Goal: Information Seeking & Learning: Check status

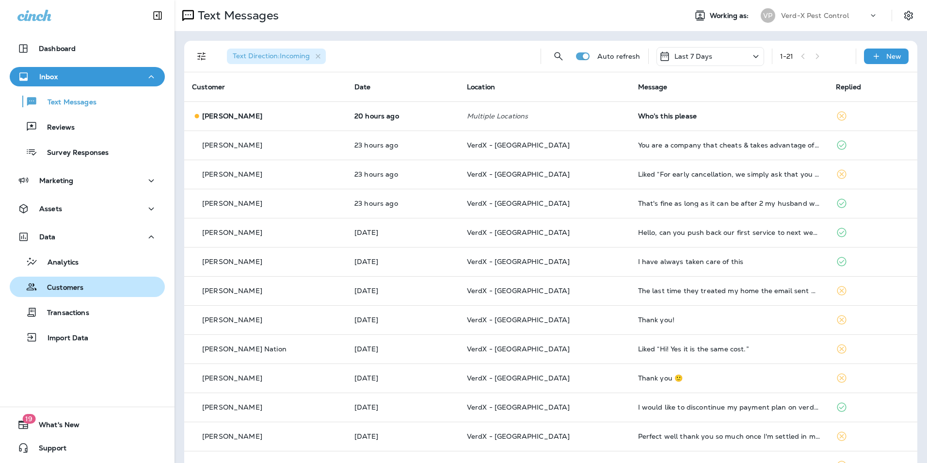
click at [66, 287] on p "Customers" at bounding box center [60, 287] width 46 height 9
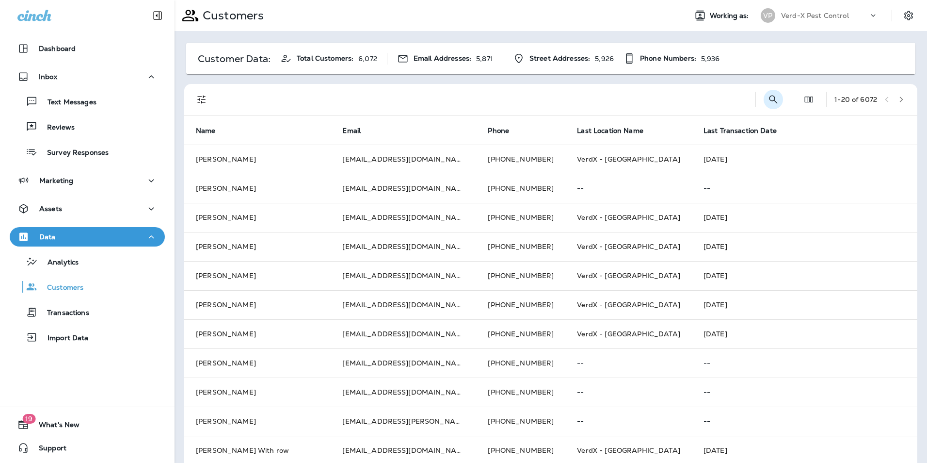
click at [768, 99] on icon "Search Customers" at bounding box center [774, 100] width 12 height 12
type input "*"
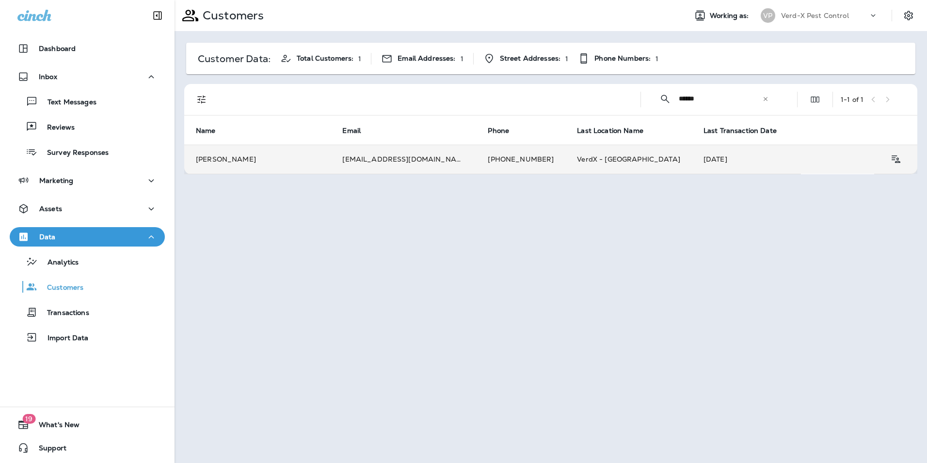
type input "******"
click at [354, 161] on td "[EMAIL_ADDRESS][DOMAIN_NAME]" at bounding box center [403, 159] width 145 height 29
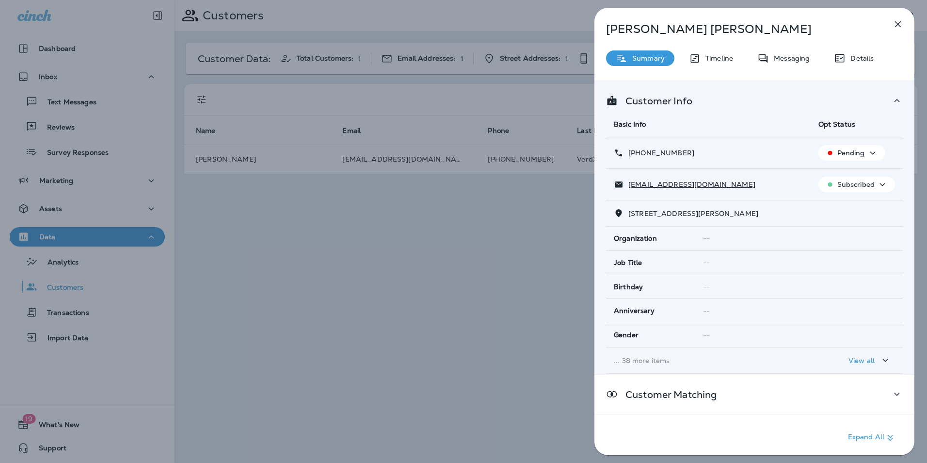
click at [819, 57] on div "Summary Timeline Messaging Details" at bounding box center [755, 58] width 320 height 16
click at [778, 53] on div "Messaging" at bounding box center [784, 58] width 72 height 16
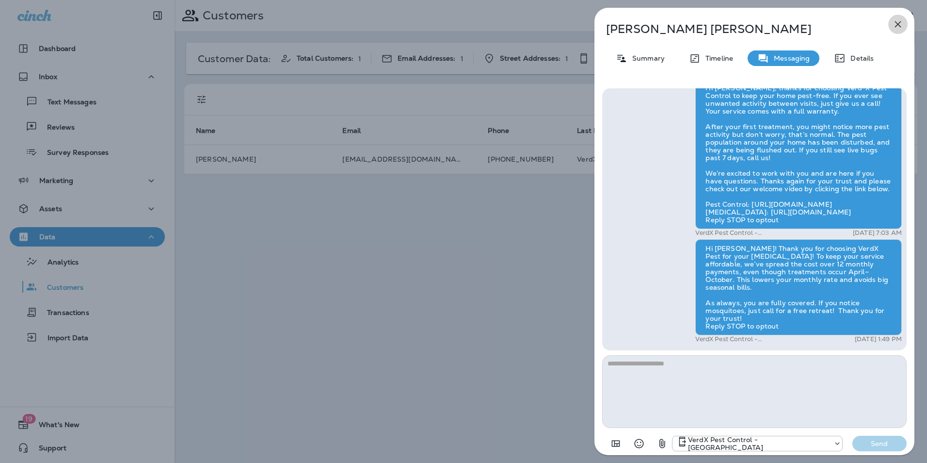
click at [901, 23] on icon "button" at bounding box center [898, 24] width 12 height 12
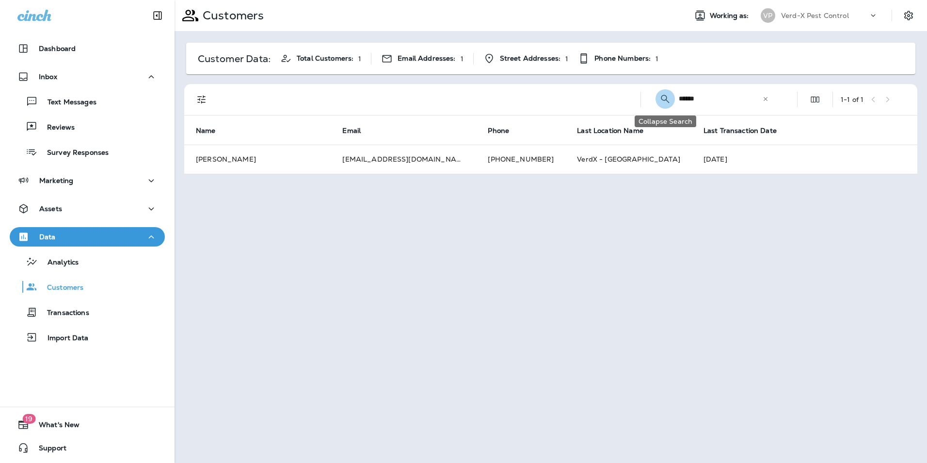
click at [667, 98] on icon "Collapse Search" at bounding box center [665, 99] width 8 height 8
click at [789, 105] on div "1 - 1 of 1" at bounding box center [553, 99] width 722 height 31
click at [781, 99] on icon "Search Customers" at bounding box center [779, 99] width 8 height 8
drag, startPoint x: 729, startPoint y: 107, endPoint x: 659, endPoint y: 106, distance: 69.8
click at [662, 106] on div "​ ****** ​ ​" at bounding box center [714, 99] width 131 height 26
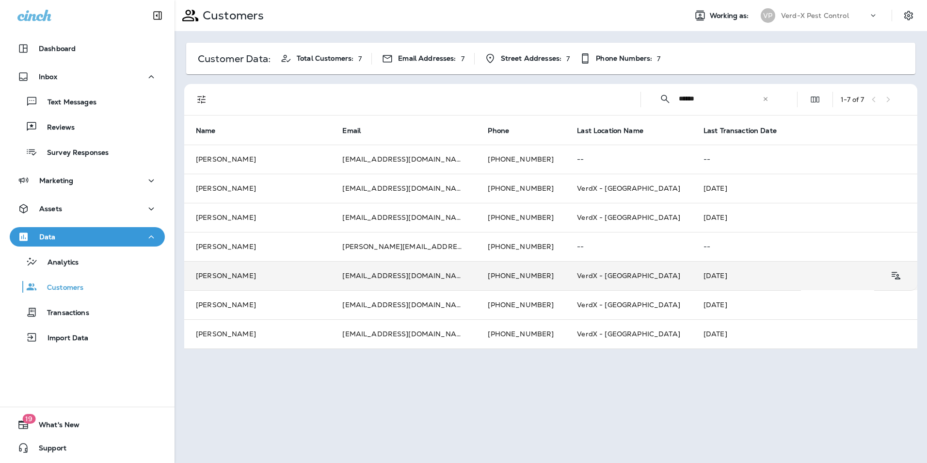
type input "******"
click at [310, 269] on td "[PERSON_NAME]" at bounding box center [257, 275] width 146 height 29
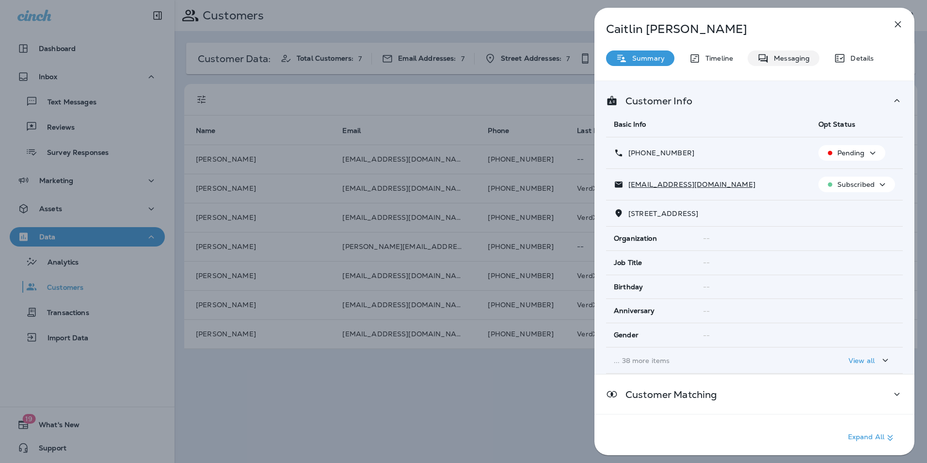
click at [806, 56] on p "Messaging" at bounding box center [789, 58] width 41 height 8
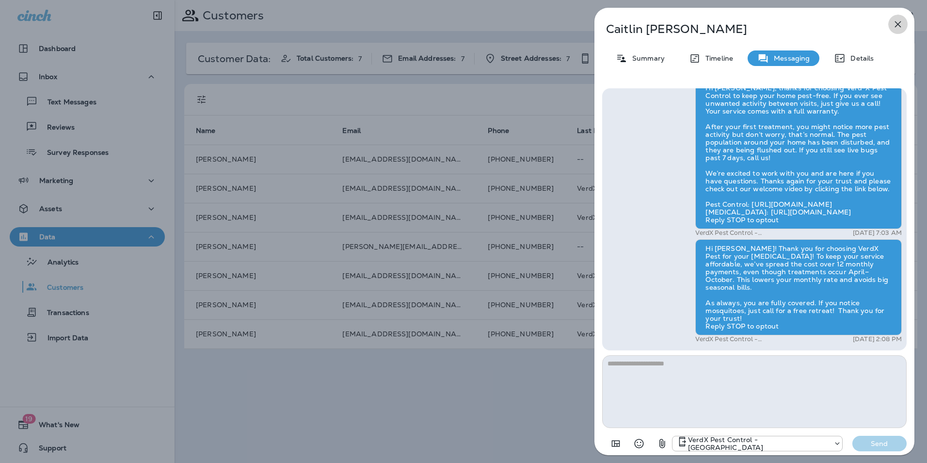
click at [900, 23] on icon "button" at bounding box center [898, 24] width 6 height 6
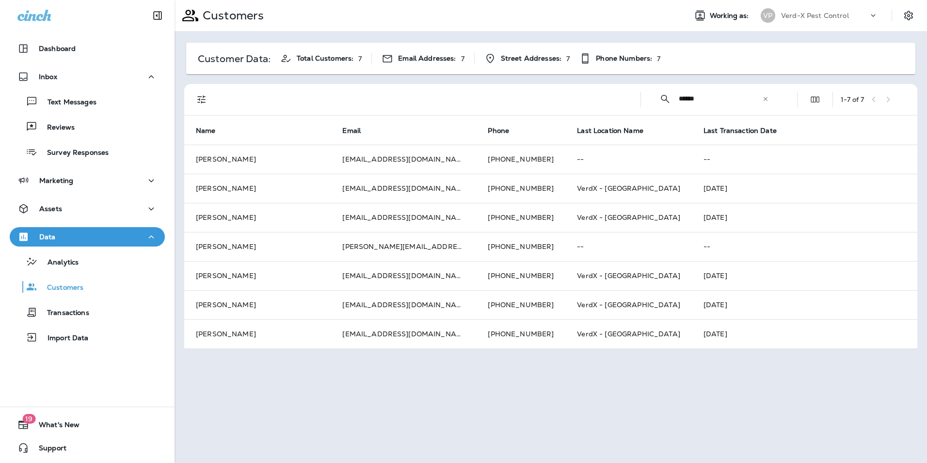
click at [767, 100] on icon at bounding box center [765, 99] width 7 height 7
click at [721, 99] on input "text" at bounding box center [729, 99] width 101 height 26
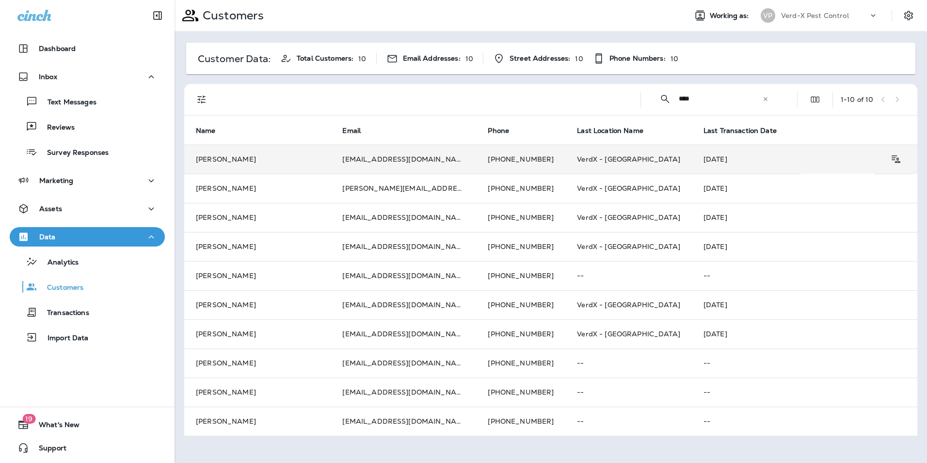
click at [316, 164] on td "[PERSON_NAME]" at bounding box center [257, 159] width 146 height 29
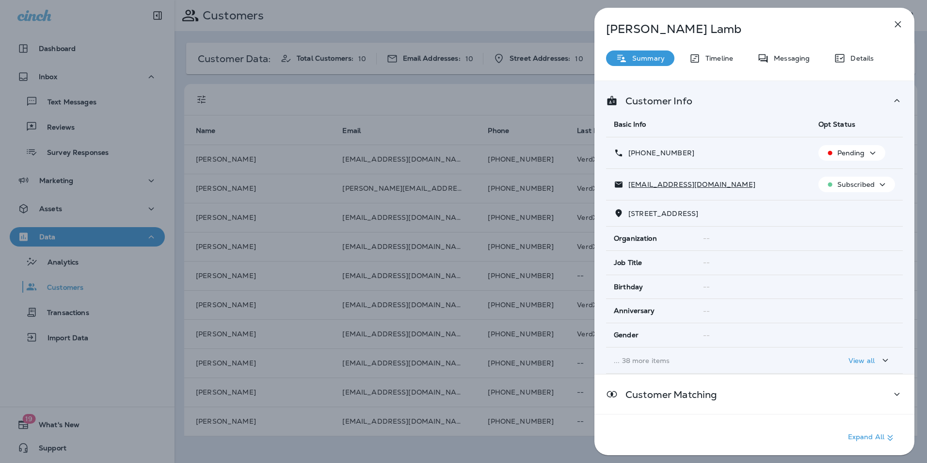
click at [788, 62] on p "Messaging" at bounding box center [789, 58] width 41 height 8
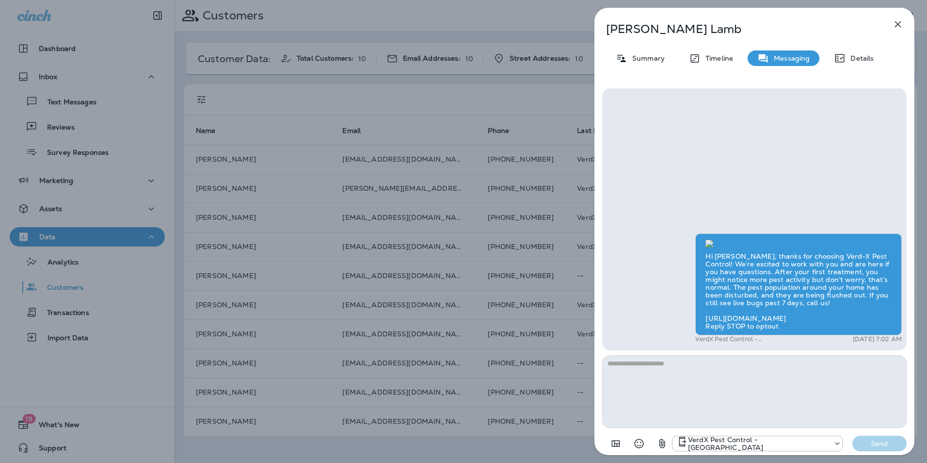
click at [895, 28] on icon "button" at bounding box center [898, 24] width 12 height 12
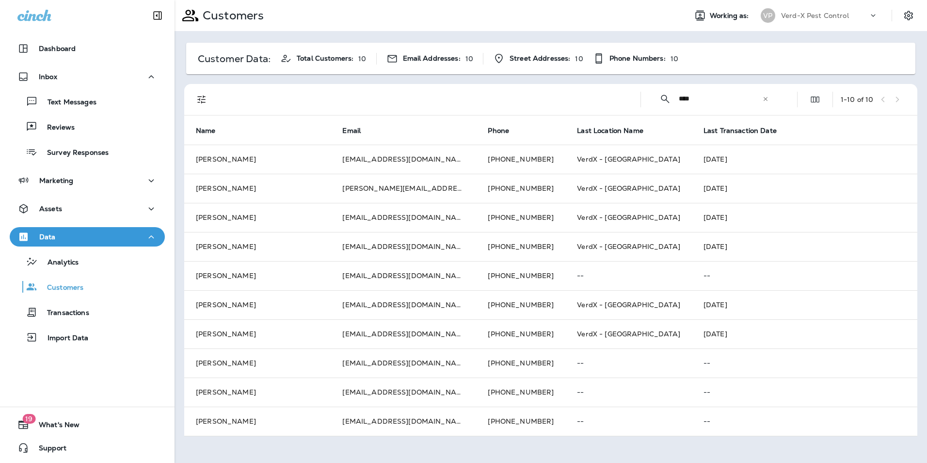
drag, startPoint x: 751, startPoint y: 100, endPoint x: 491, endPoint y: 103, distance: 259.5
click at [515, 103] on div "​ **** ​ ​ 1 - 10 of 10" at bounding box center [553, 99] width 722 height 31
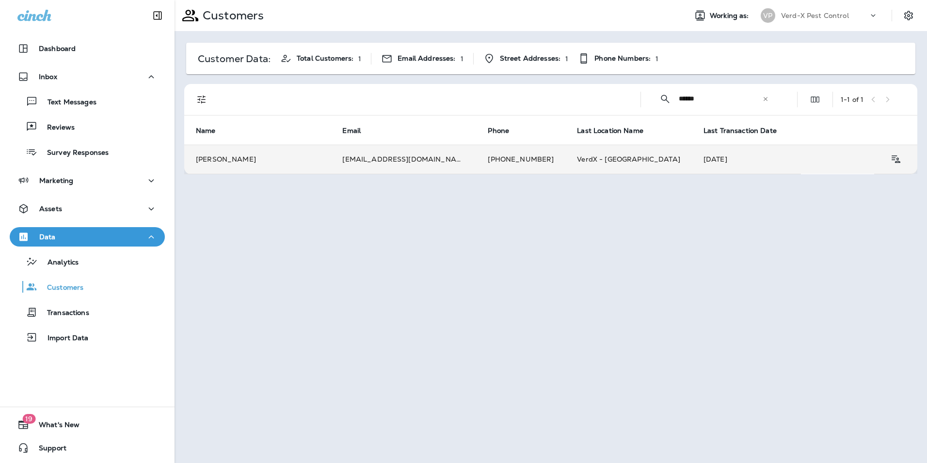
click at [297, 155] on td "[PERSON_NAME]" at bounding box center [257, 159] width 146 height 29
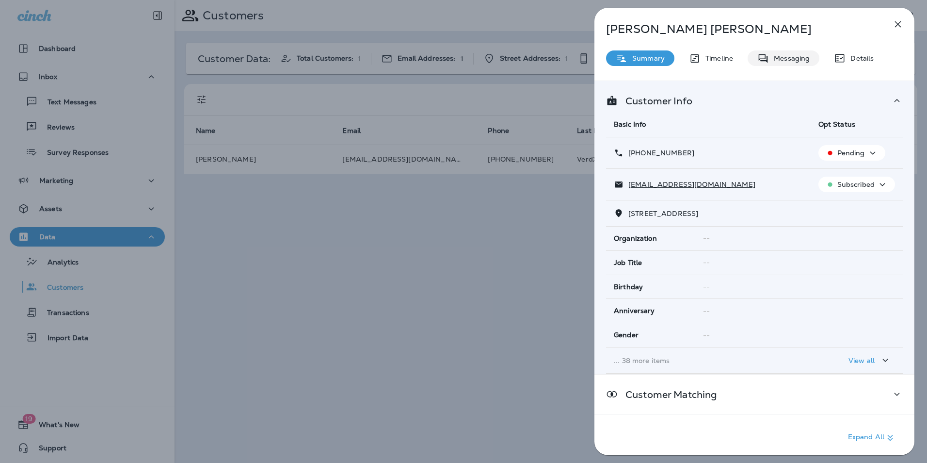
click at [792, 59] on p "Messaging" at bounding box center [789, 58] width 41 height 8
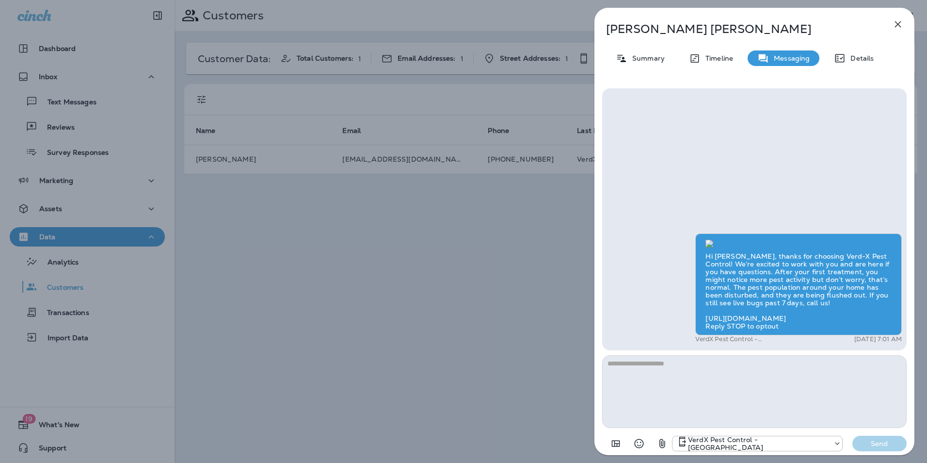
click at [902, 20] on icon "button" at bounding box center [898, 24] width 12 height 12
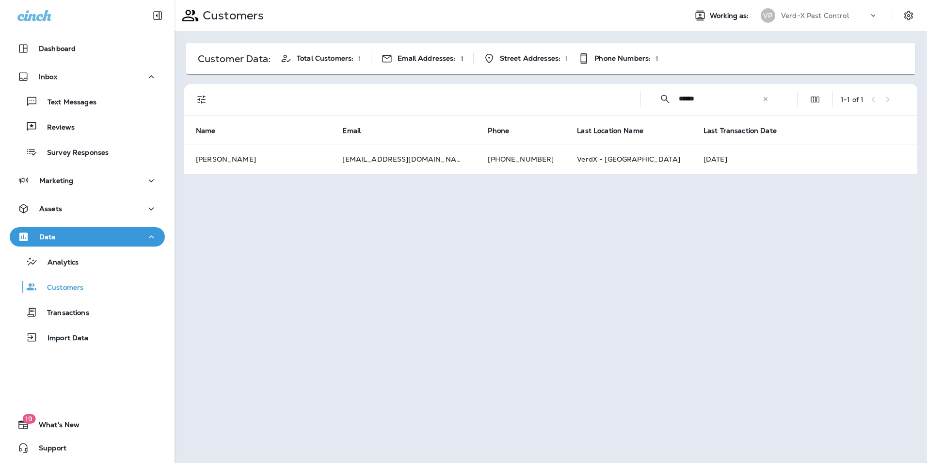
drag, startPoint x: 708, startPoint y: 95, endPoint x: 564, endPoint y: 122, distance: 145.7
click at [564, 122] on div "​ ****** ​ ​ 1 - 1 of 1 Name Email Phone Last Location Name Last Transaction Da…" at bounding box center [550, 129] width 733 height 90
type input "*"
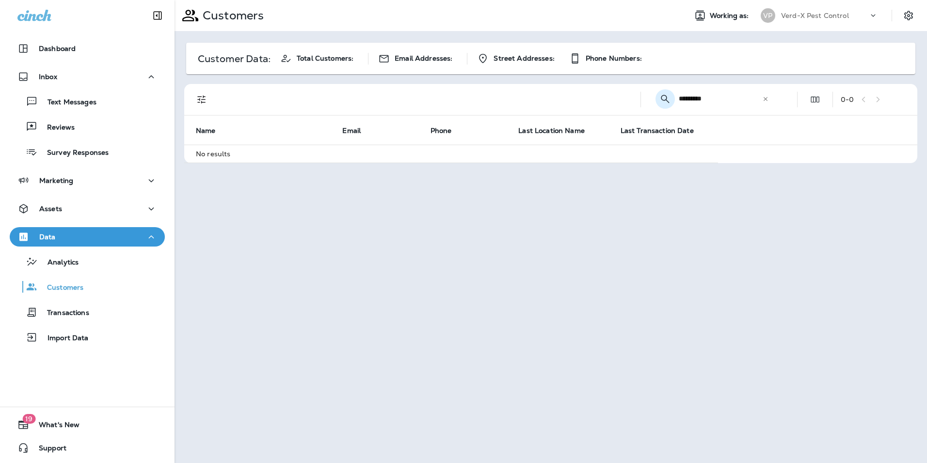
drag, startPoint x: 709, startPoint y: 97, endPoint x: 662, endPoint y: 103, distance: 47.5
click at [662, 103] on div "​ ********* ​ ​" at bounding box center [714, 99] width 131 height 26
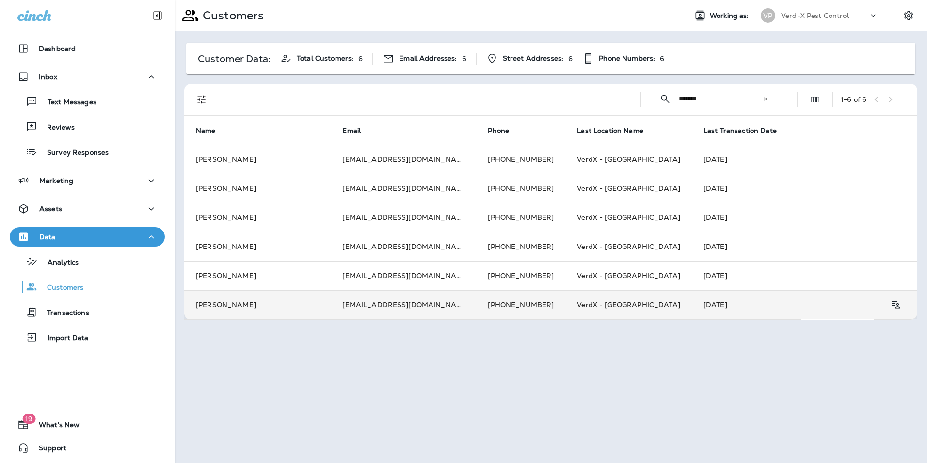
click at [451, 306] on td "[EMAIL_ADDRESS][DOMAIN_NAME]" at bounding box center [403, 304] width 145 height 29
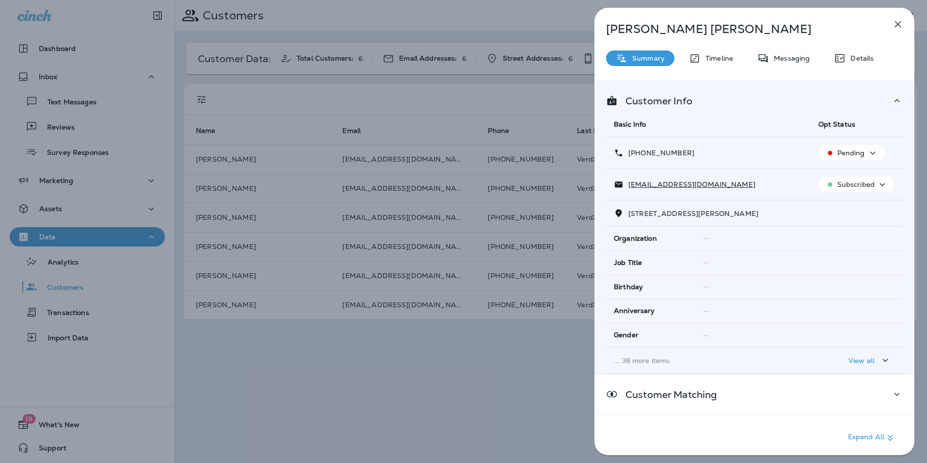
click at [791, 53] on div "Messaging" at bounding box center [784, 58] width 72 height 16
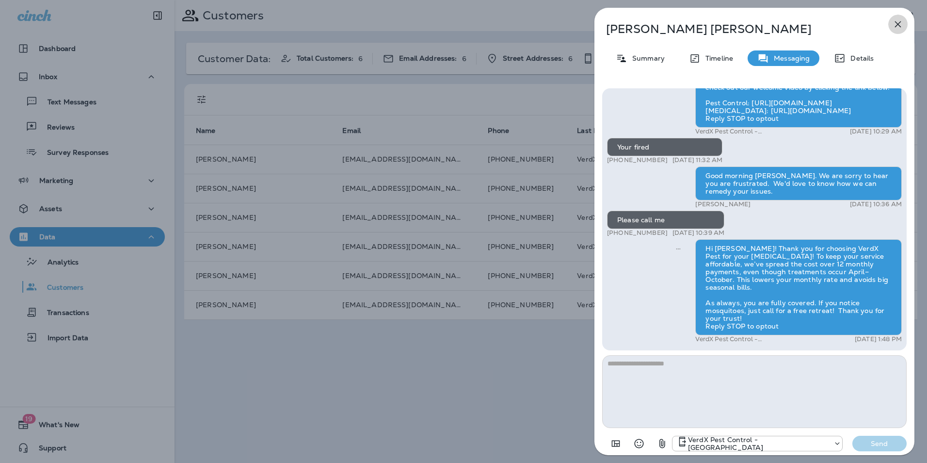
click at [901, 23] on icon "button" at bounding box center [898, 24] width 12 height 12
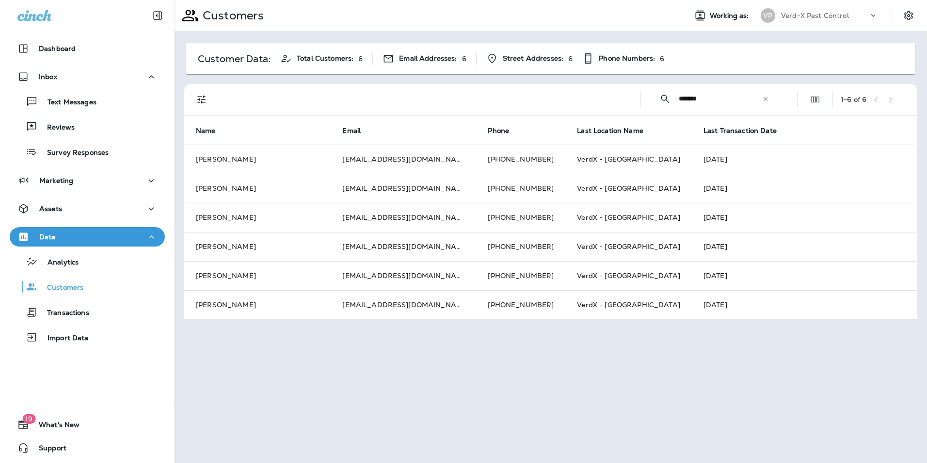
click at [770, 104] on div "​ ******* ​ ​" at bounding box center [714, 99] width 131 height 26
drag, startPoint x: 713, startPoint y: 99, endPoint x: 626, endPoint y: 111, distance: 88.1
click at [638, 108] on div "​ ******* ​ ​ 1 - 6 of 6" at bounding box center [553, 99] width 722 height 31
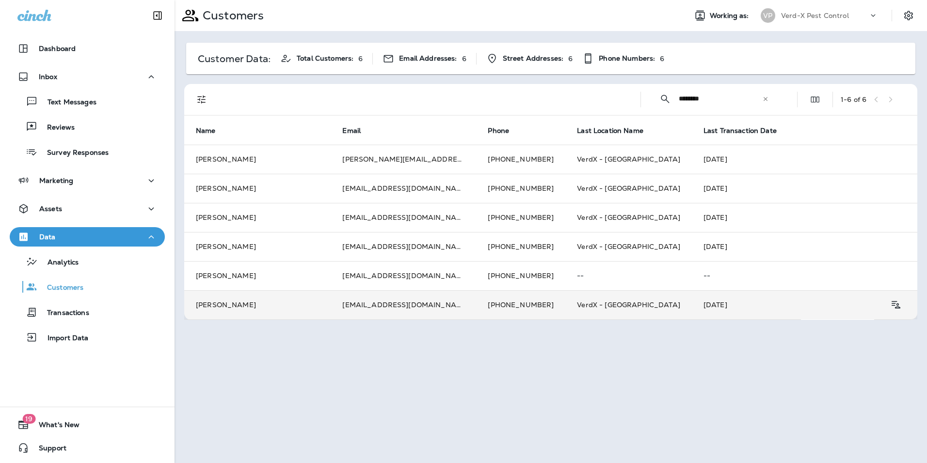
click at [373, 300] on td "[EMAIL_ADDRESS][DOMAIN_NAME]" at bounding box center [403, 304] width 145 height 29
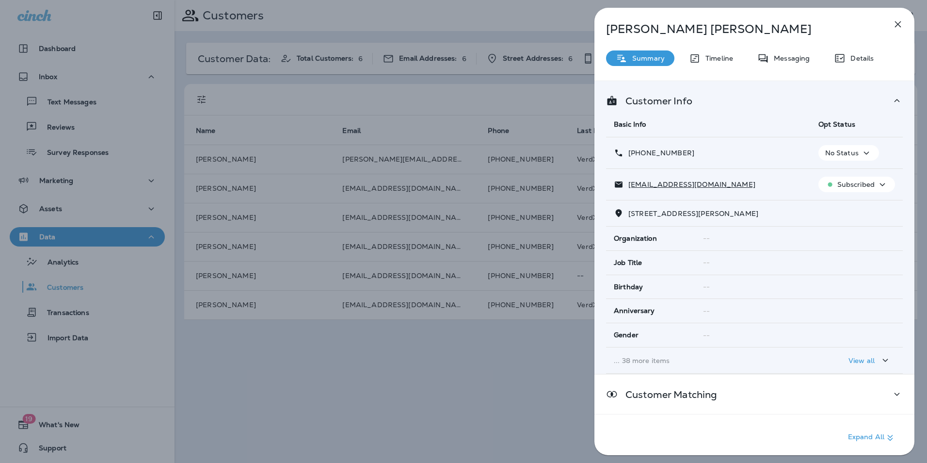
click at [786, 54] on p "Messaging" at bounding box center [789, 58] width 41 height 8
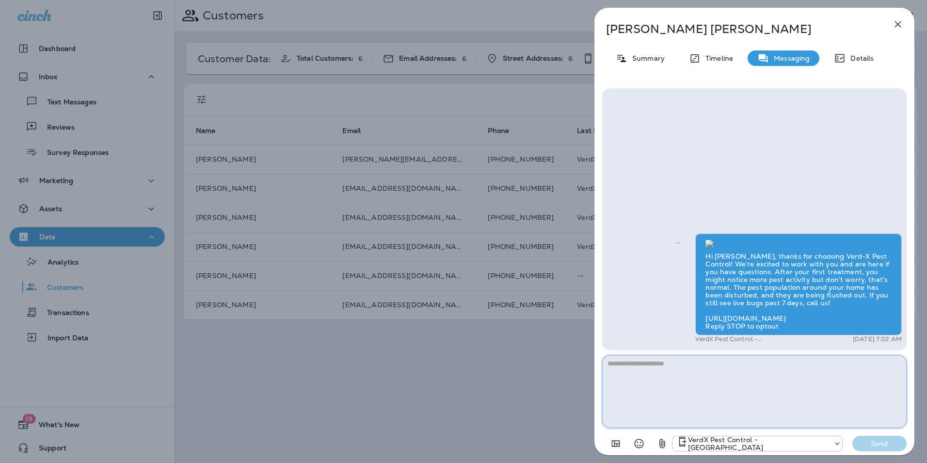
scroll to position [-158, 0]
click at [895, 24] on icon "button" at bounding box center [898, 24] width 12 height 12
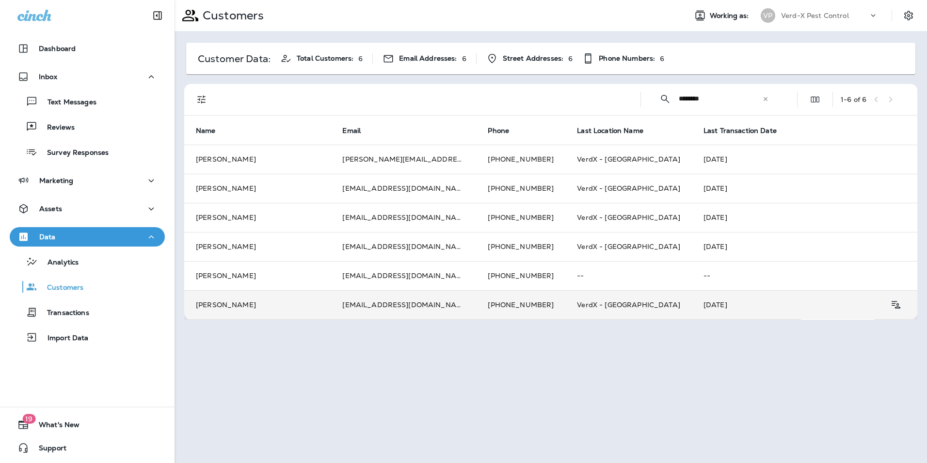
click at [313, 311] on td "[PERSON_NAME]" at bounding box center [257, 304] width 146 height 29
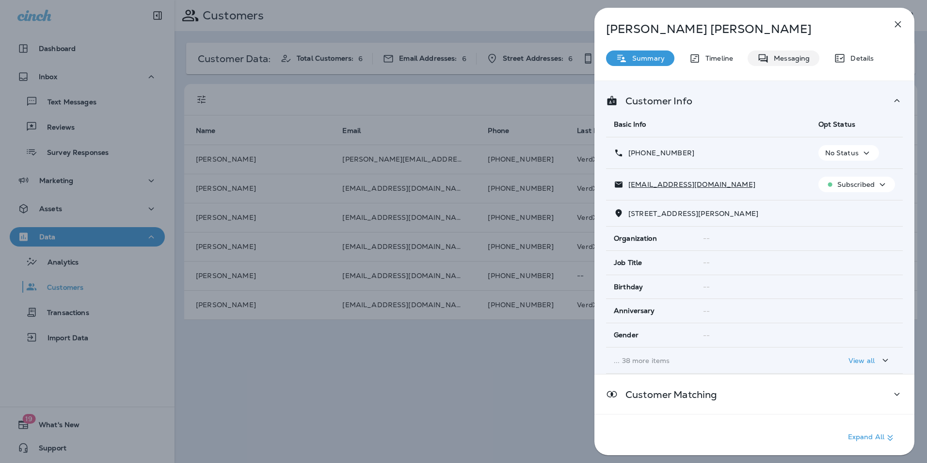
click at [806, 56] on p "Messaging" at bounding box center [789, 58] width 41 height 8
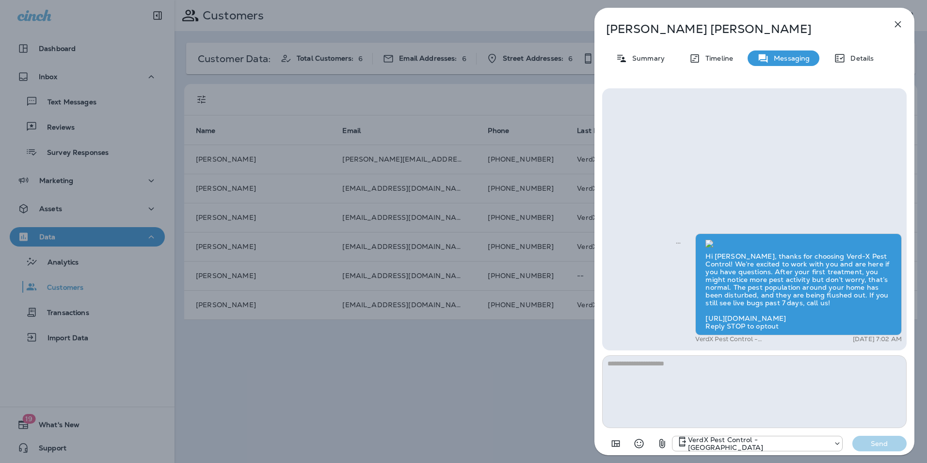
scroll to position [-158, 0]
click at [895, 22] on icon "button" at bounding box center [898, 24] width 12 height 12
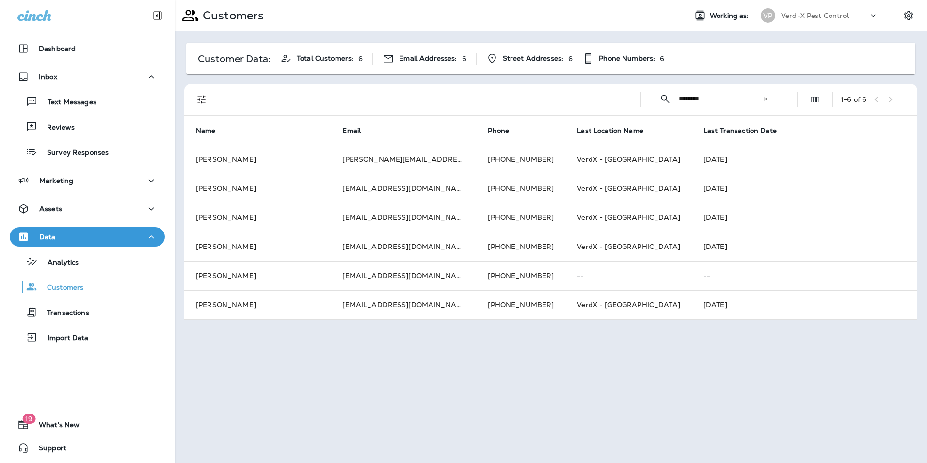
drag, startPoint x: 745, startPoint y: 99, endPoint x: 553, endPoint y: 95, distance: 192.1
click at [578, 99] on div "​ ******** ​ ​ 1 - 6 of 6" at bounding box center [553, 99] width 722 height 31
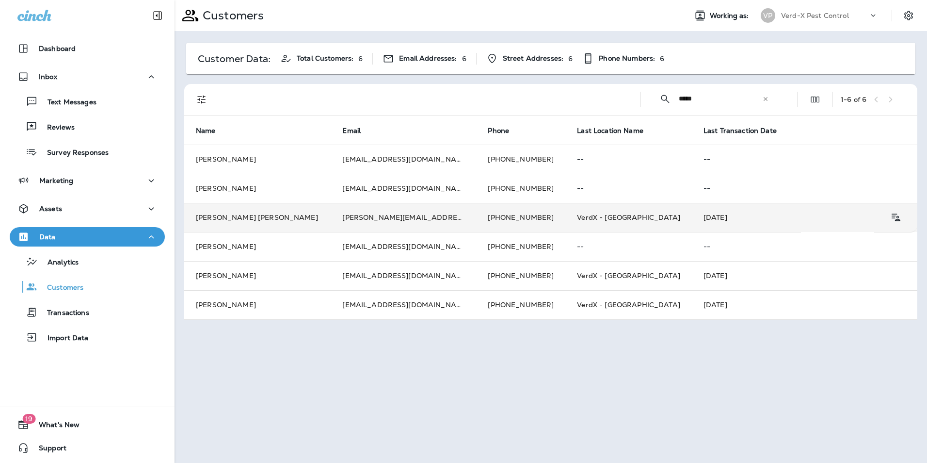
type input "*****"
click at [389, 218] on td "[PERSON_NAME][EMAIL_ADDRESS][DOMAIN_NAME]" at bounding box center [403, 217] width 145 height 29
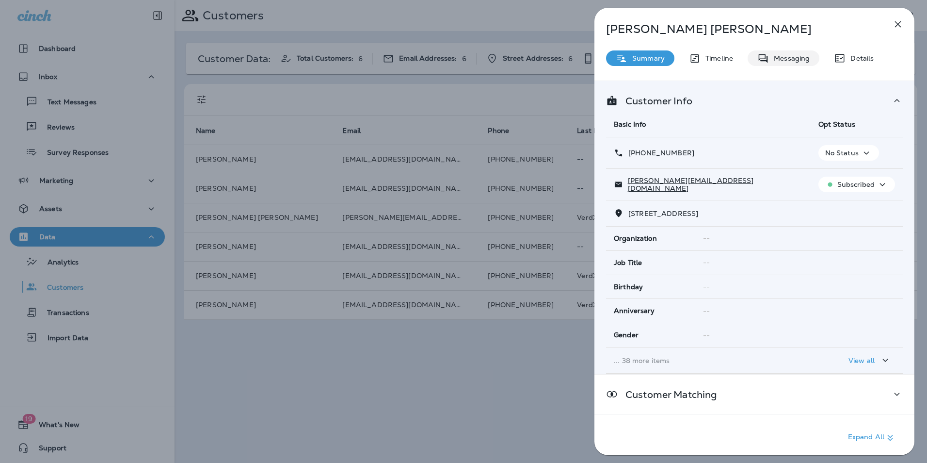
click at [789, 63] on div "Messaging" at bounding box center [784, 58] width 72 height 16
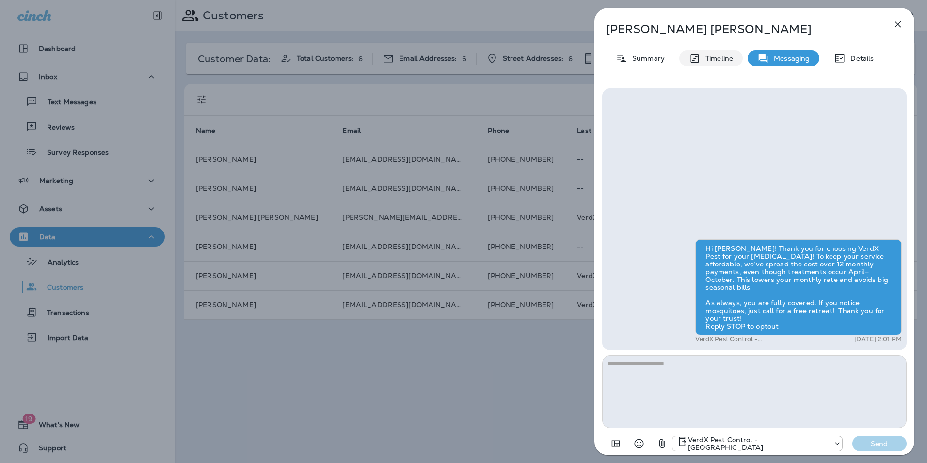
click at [712, 60] on p "Timeline" at bounding box center [717, 58] width 32 height 8
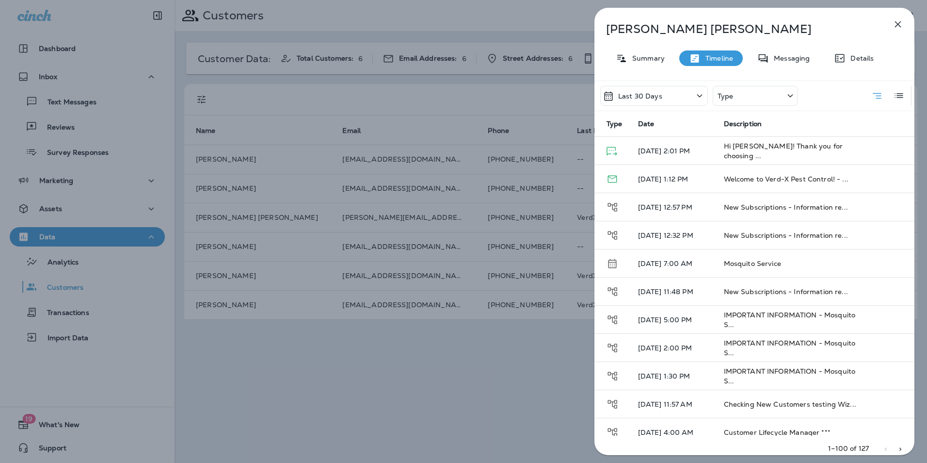
click at [754, 100] on div "Type" at bounding box center [755, 96] width 85 height 20
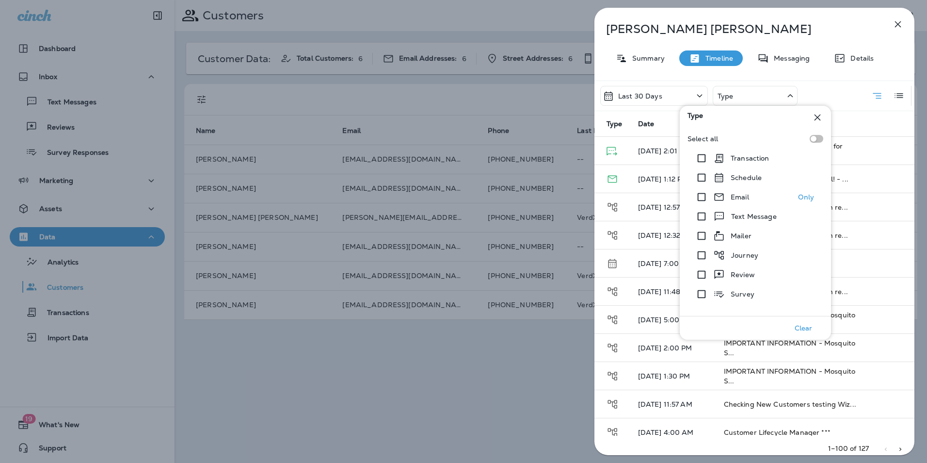
click at [718, 196] on icon at bounding box center [719, 197] width 12 height 12
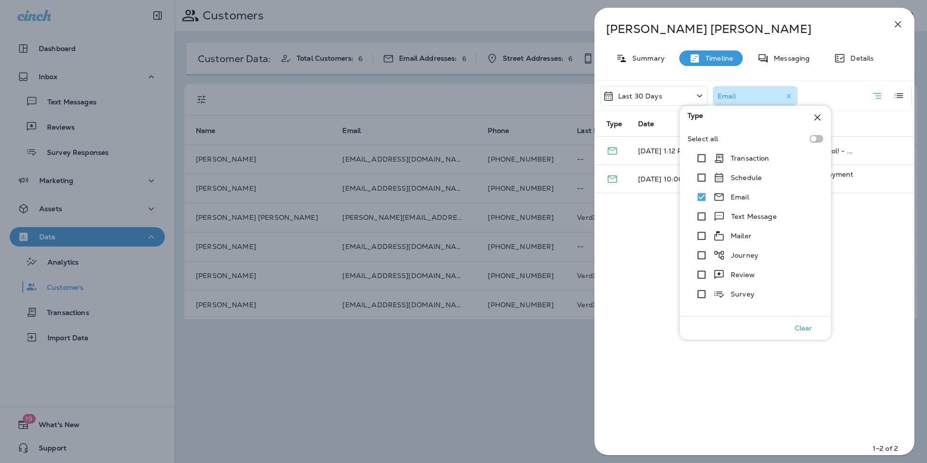
click at [858, 259] on div "Last 30 Days Email Type Date Description [DATE] 1:12 PM Welcome to Verd-X Pest …" at bounding box center [755, 270] width 320 height 380
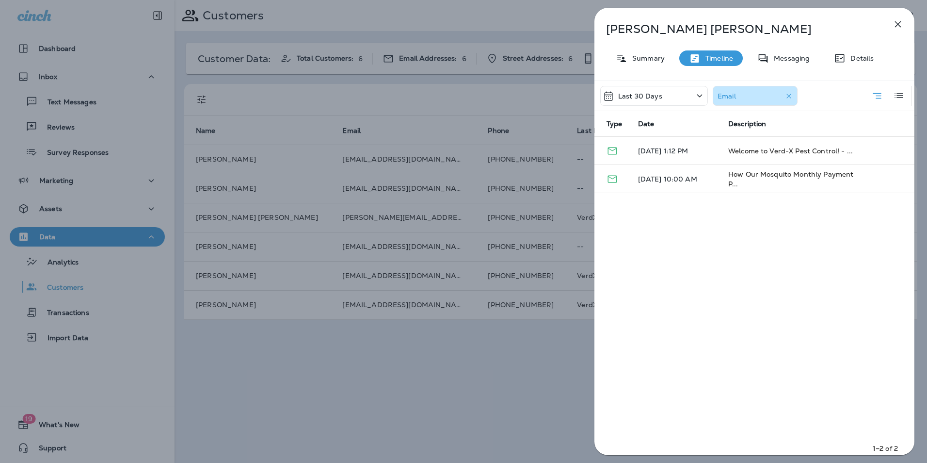
click at [895, 23] on icon "button" at bounding box center [898, 24] width 12 height 12
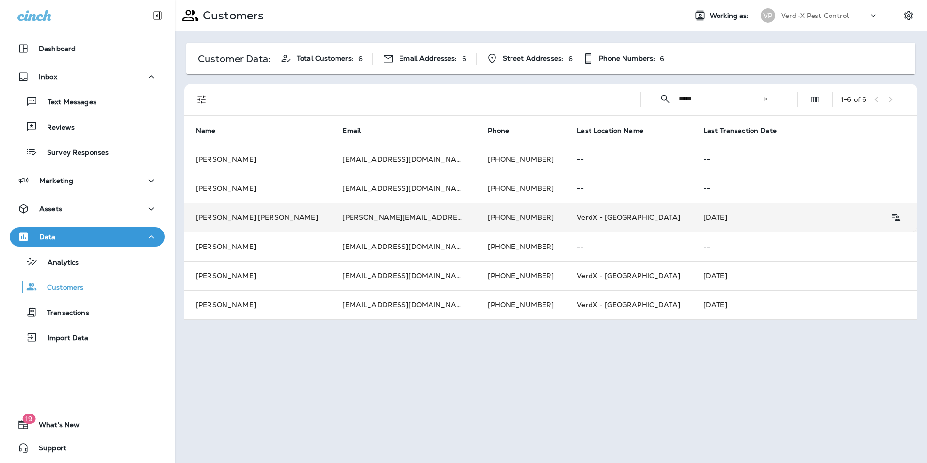
click at [385, 215] on td "[PERSON_NAME][EMAIL_ADDRESS][DOMAIN_NAME]" at bounding box center [403, 217] width 145 height 29
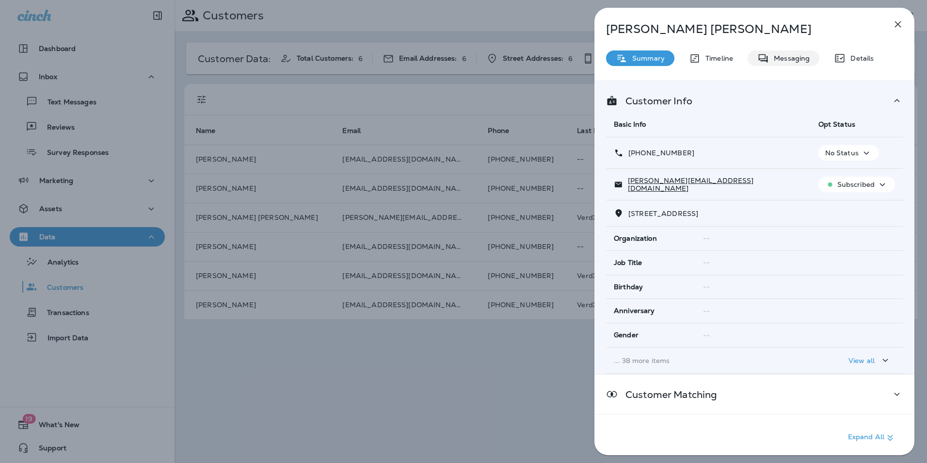
click at [787, 62] on p "Messaging" at bounding box center [789, 58] width 41 height 8
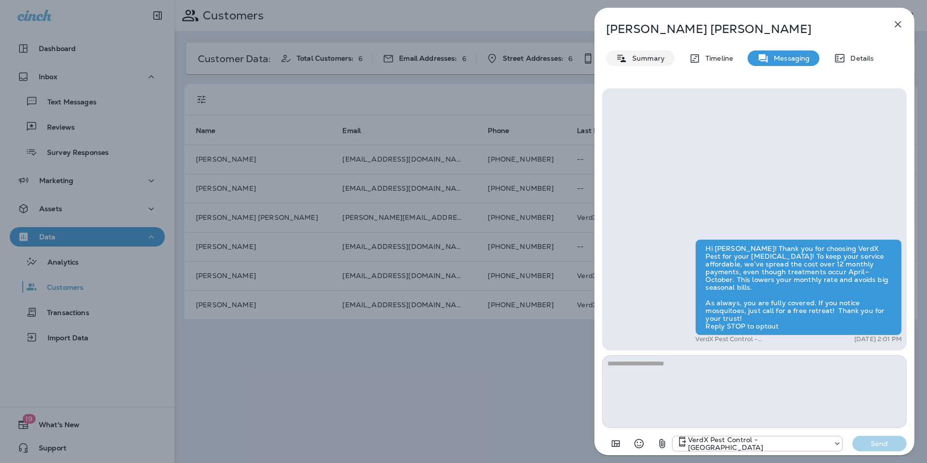
click at [641, 58] on p "Summary" at bounding box center [646, 58] width 37 height 8
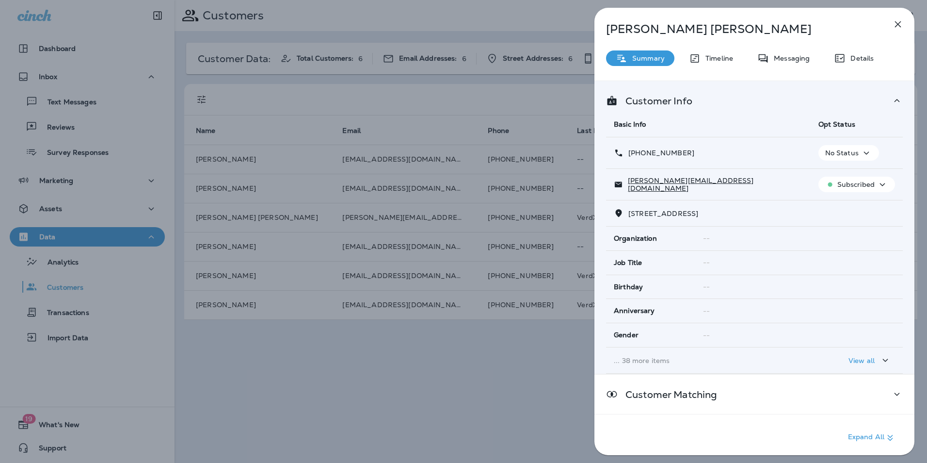
click at [895, 28] on icon "button" at bounding box center [898, 24] width 12 height 12
